Goal: Task Accomplishment & Management: Manage account settings

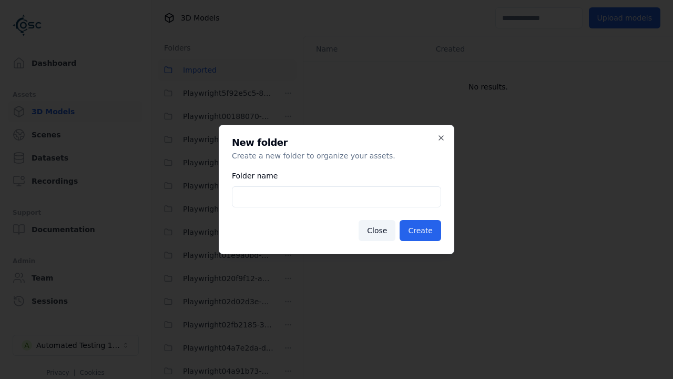
scroll to position [24205, 0]
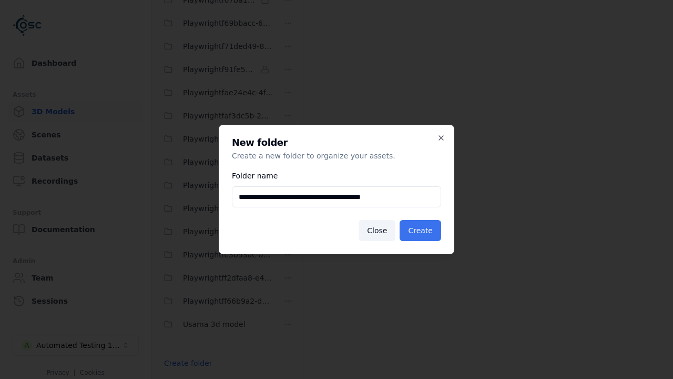
type input "**********"
click at [422, 230] on button "Create" at bounding box center [421, 230] width 42 height 21
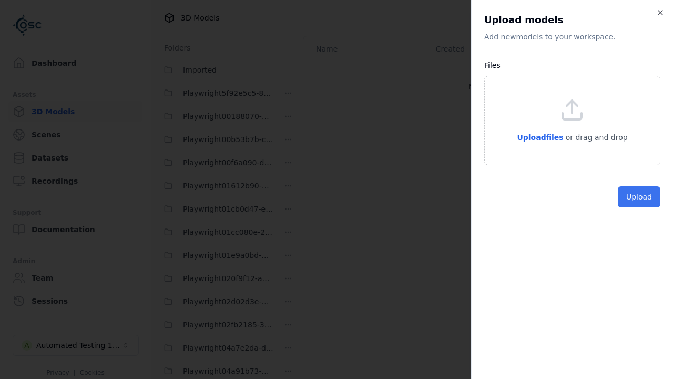
click at [640, 207] on button "Upload" at bounding box center [639, 196] width 43 height 21
